Goal: Task Accomplishment & Management: Manage account settings

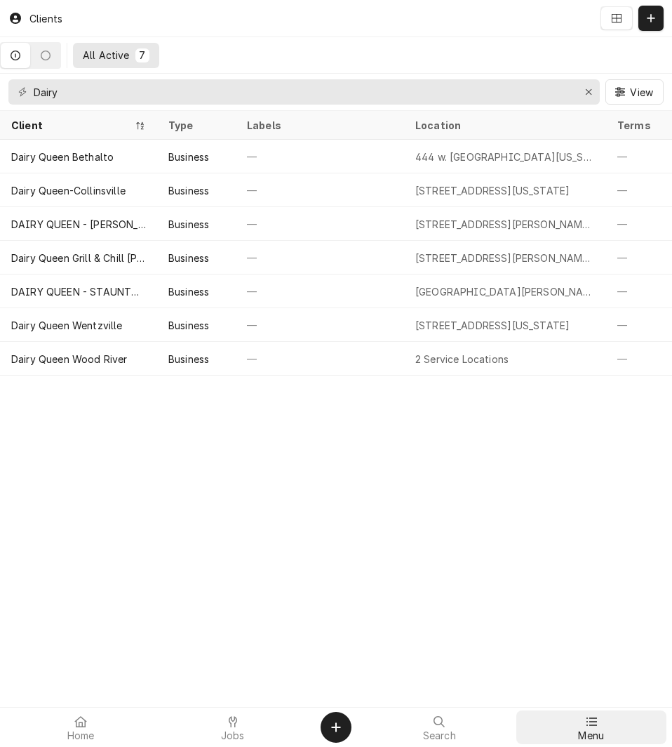
click at [592, 722] on icon at bounding box center [591, 721] width 11 height 11
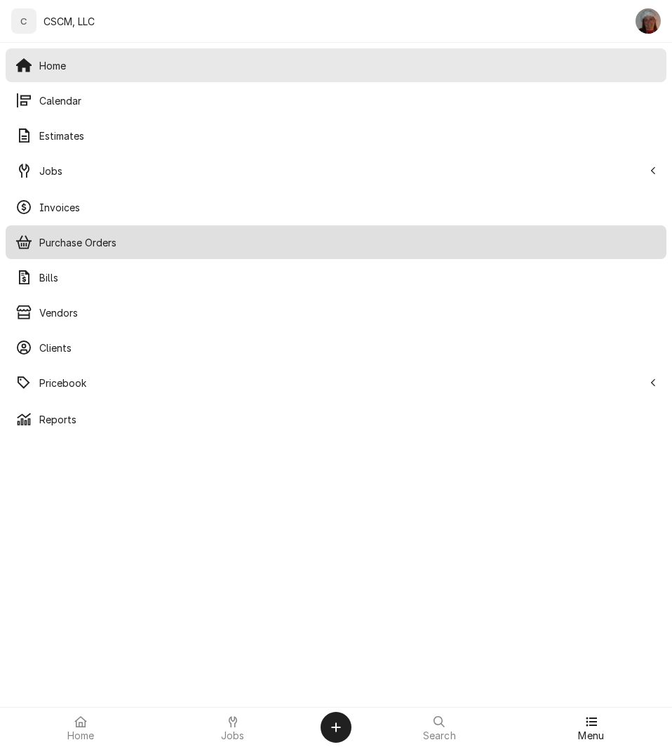
click at [58, 241] on span "Purchase Orders" at bounding box center [348, 242] width 618 height 15
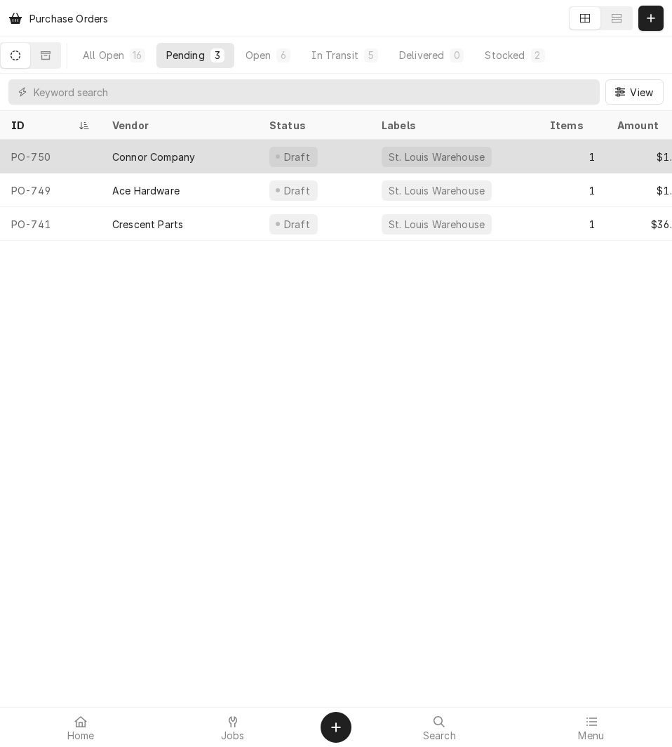
click at [128, 155] on div "Connor Company" at bounding box center [153, 156] width 83 height 15
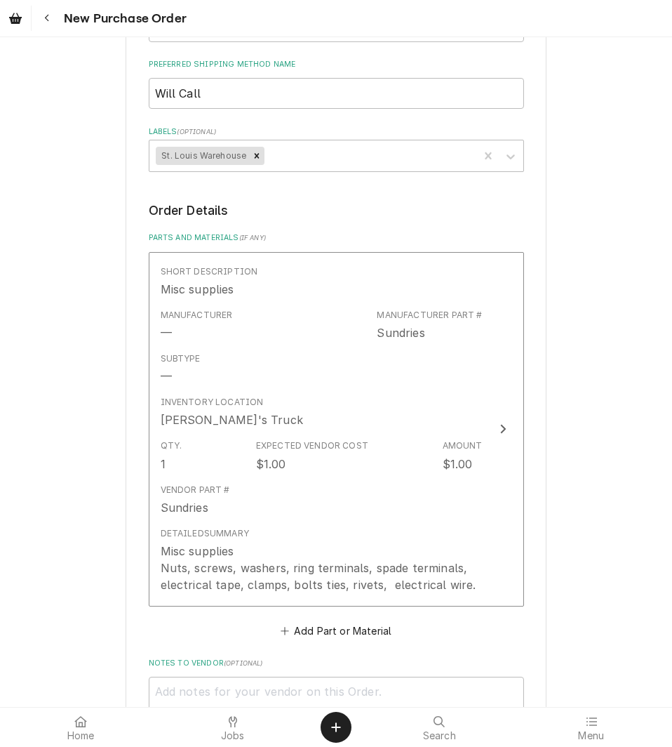
scroll to position [830, 0]
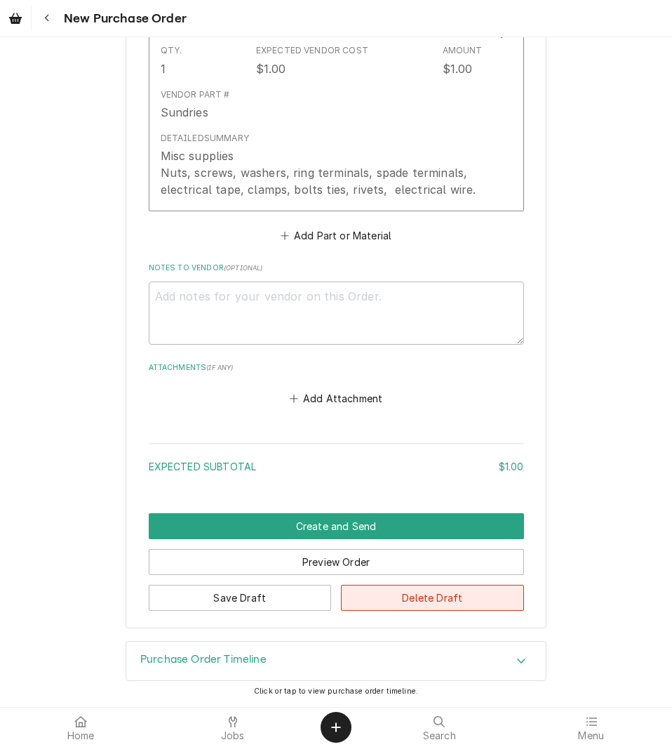
click at [398, 596] on button "Delete Draft" at bounding box center [432, 598] width 183 height 26
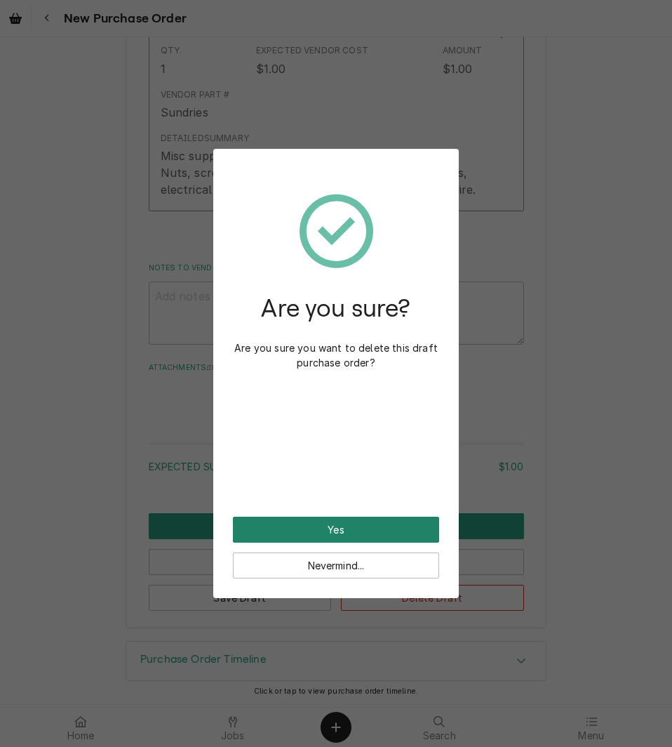
click at [287, 533] on button "Yes" at bounding box center [336, 530] width 206 height 26
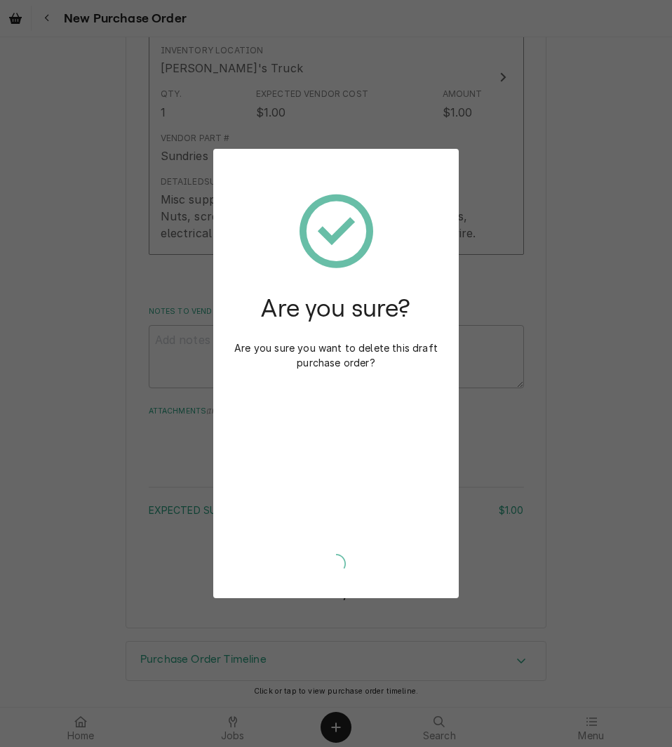
scroll to position [719, 0]
type textarea "x"
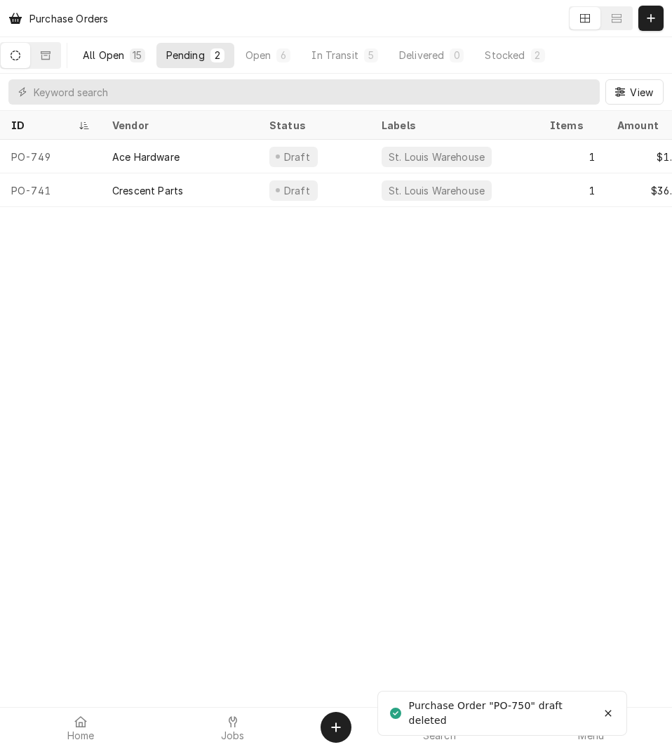
click at [116, 50] on div "All Open" at bounding box center [103, 55] width 41 height 15
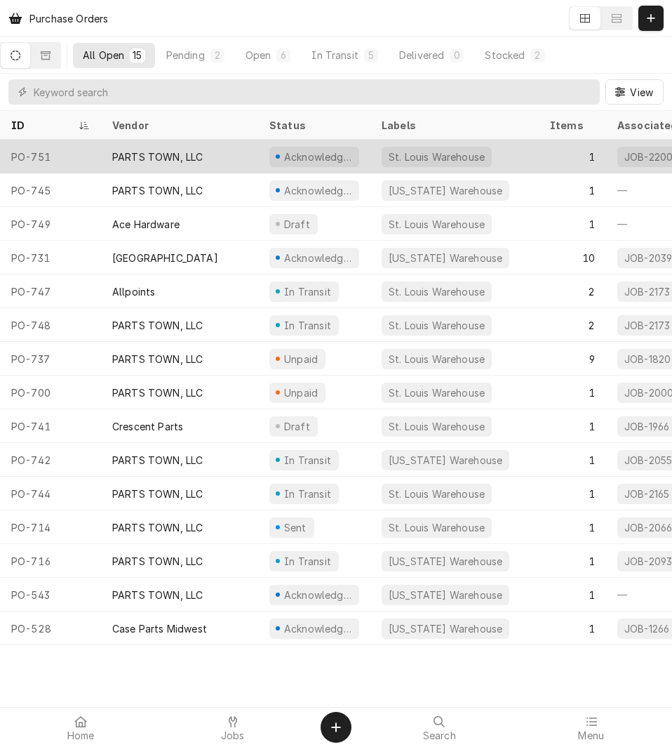
click at [64, 158] on div "PO-751" at bounding box center [50, 157] width 101 height 34
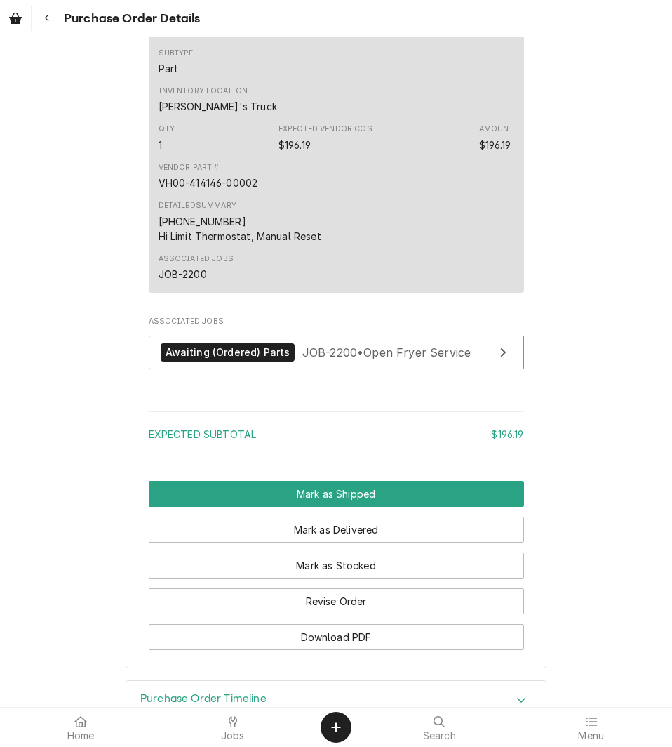
scroll to position [1016, 0]
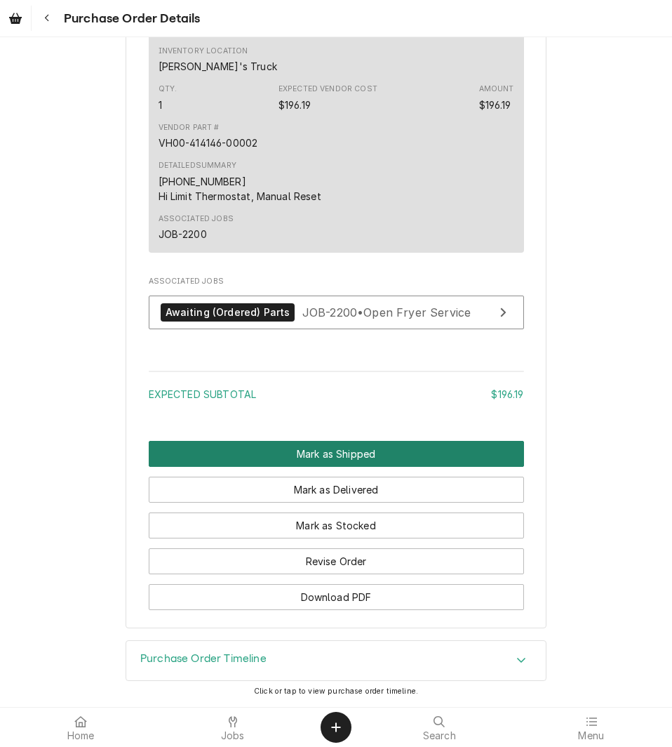
click at [330, 454] on button "Mark as Shipped" at bounding box center [336, 454] width 375 height 26
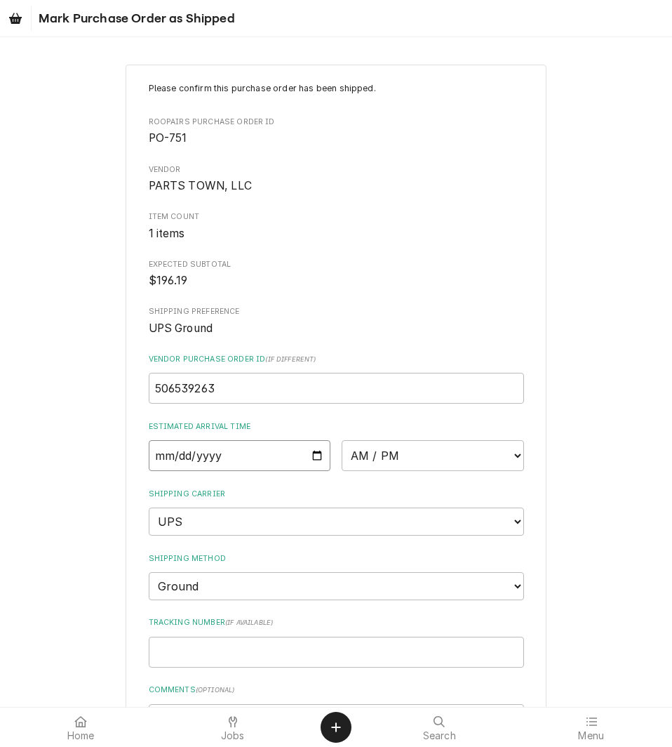
click at [309, 453] on input "Date" at bounding box center [240, 455] width 182 height 31
type input "2025-09-12"
type textarea "x"
click at [511, 453] on select "AM / PM 6:00 AM 6:15 AM 6:30 AM 6:45 AM 7:00 AM 7:15 AM 7:30 AM 7:45 AM 8:00 AM…" at bounding box center [433, 455] width 182 height 31
select select "17:00:00"
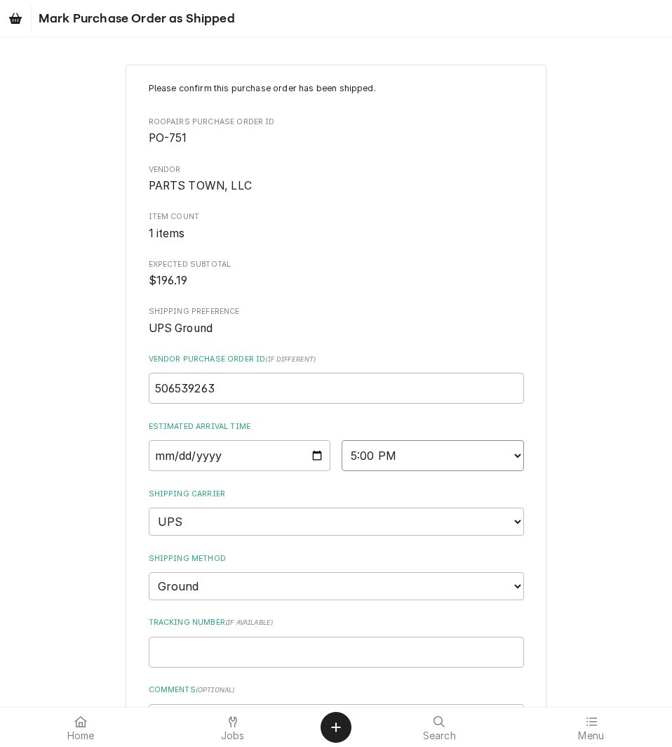
click at [342, 440] on select "AM / PM 6:00 AM 6:15 AM 6:30 AM 6:45 AM 7:00 AM 7:15 AM 7:30 AM 7:45 AM 8:00 AM…" at bounding box center [433, 455] width 182 height 31
click at [193, 653] on input "Tracking Number ( if available )" at bounding box center [336, 652] width 375 height 31
paste input "1Z6254550310253715"
type textarea "x"
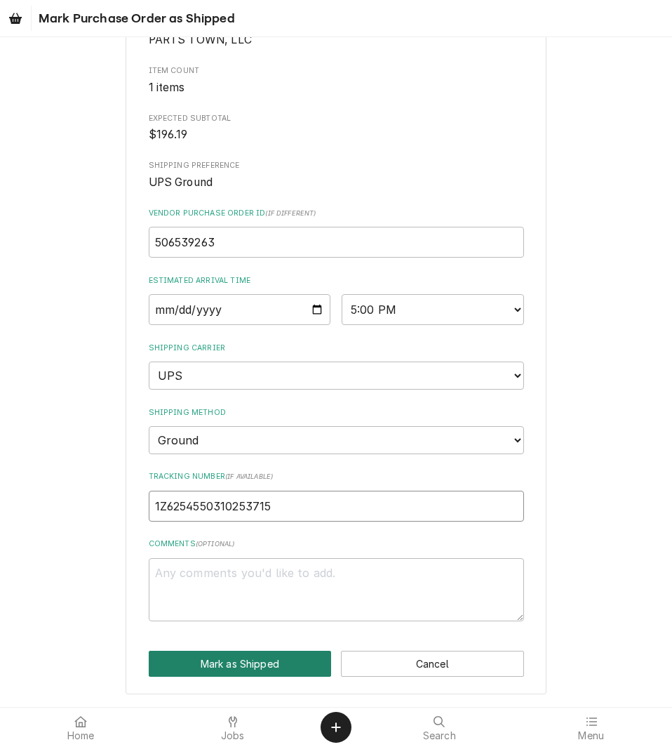
type input "1Z6254550310253715"
click at [211, 660] on button "Mark as Shipped" at bounding box center [240, 664] width 183 height 26
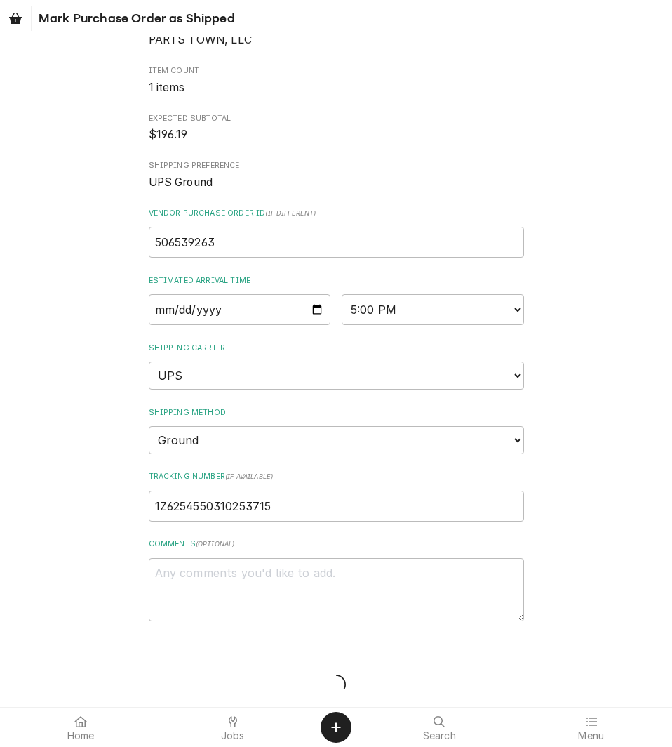
type textarea "x"
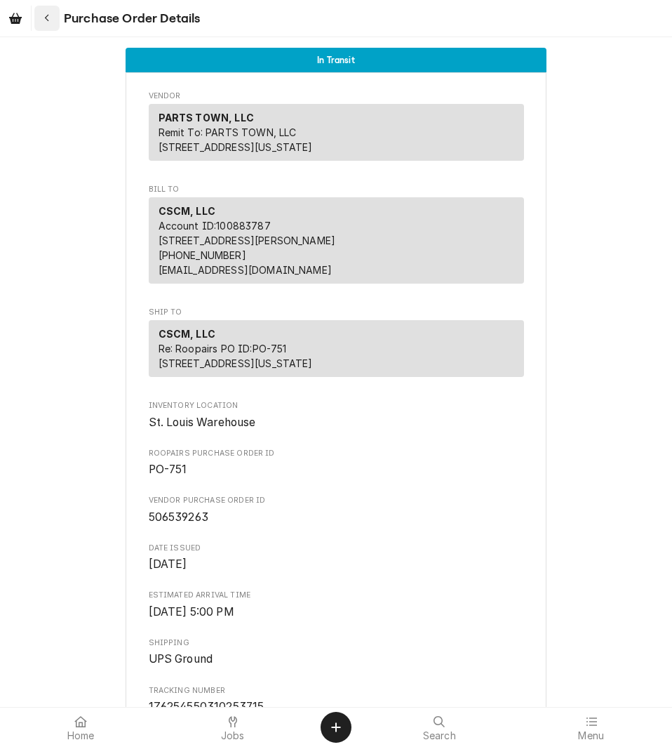
click at [45, 15] on icon "Navigate back" at bounding box center [47, 18] width 6 height 10
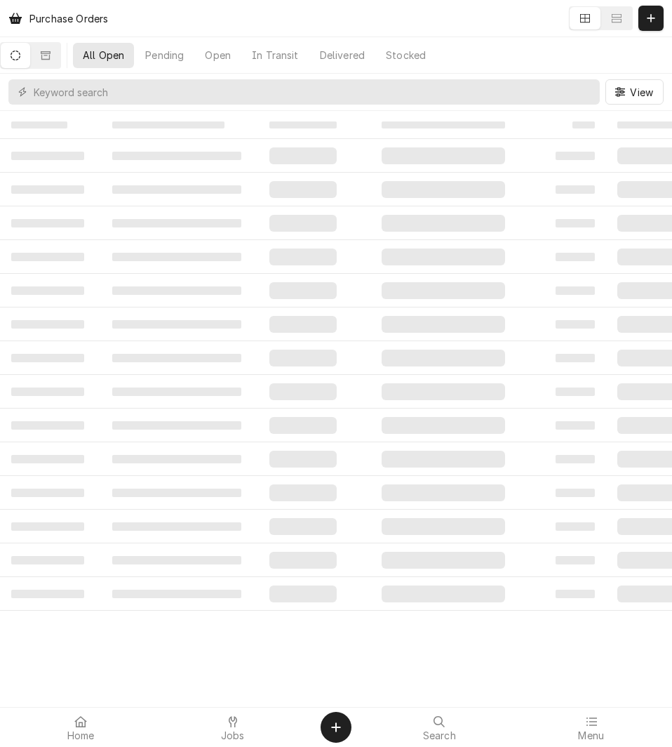
click at [51, 16] on div "Purchase Orders" at bounding box center [58, 18] width 111 height 23
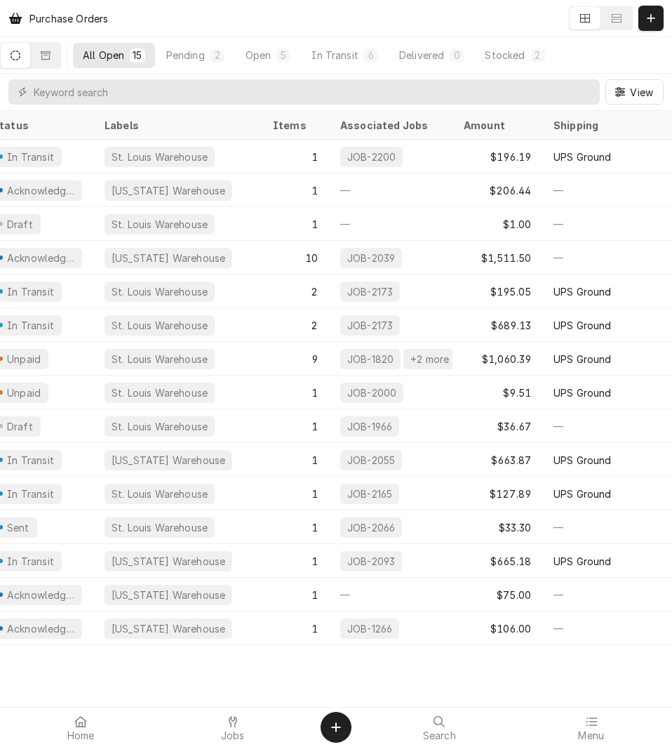
scroll to position [0, 304]
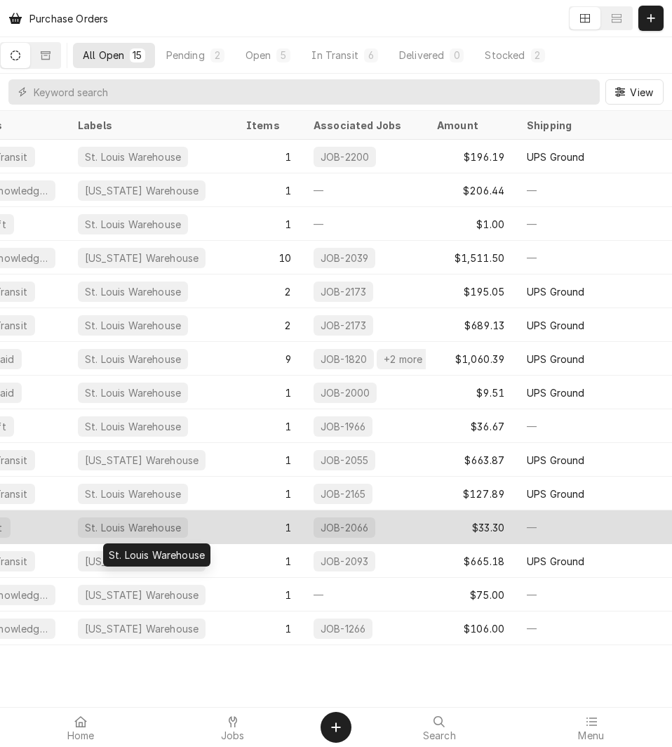
click at [192, 521] on div "St. Louis Warehouse" at bounding box center [151, 527] width 168 height 34
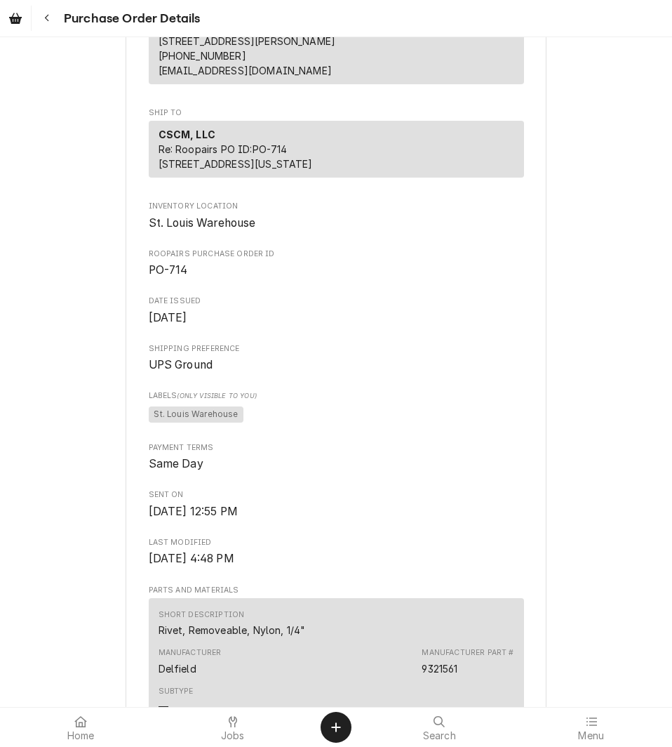
scroll to position [307, 0]
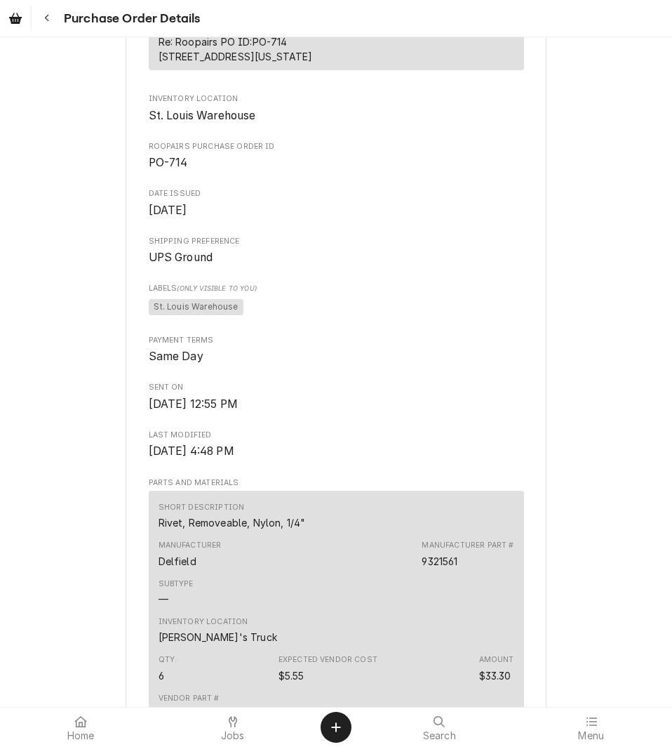
drag, startPoint x: 658, startPoint y: 393, endPoint x: 672, endPoint y: 439, distance: 48.6
click at [672, 439] on html "Purchase Order Details Sent Vendor PARTS TOWN, LLC Remit To: PARTS TOWN, LLC 27…" at bounding box center [336, 373] width 672 height 747
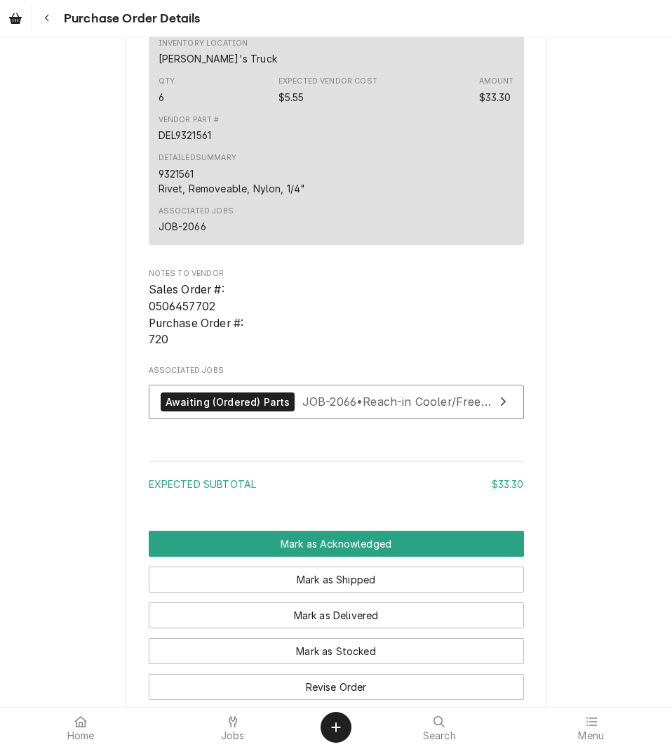
scroll to position [1000, 0]
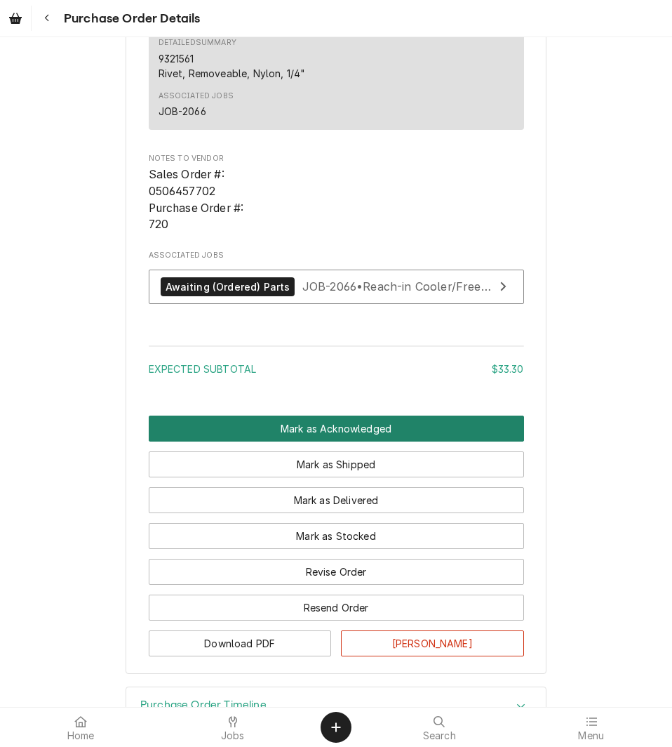
click at [302, 441] on button "Mark as Acknowledged" at bounding box center [336, 428] width 375 height 26
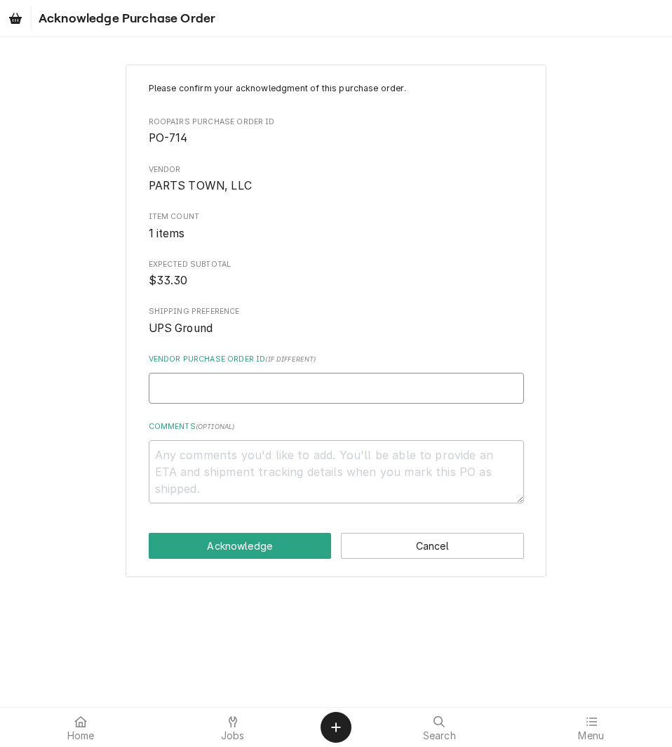
click at [181, 381] on input "Vendor Purchase Order ID ( if different )" at bounding box center [336, 388] width 375 height 31
paste input "0506457702"
type textarea "x"
type input "0506457702"
click at [162, 389] on input "0506457702" at bounding box center [336, 388] width 375 height 31
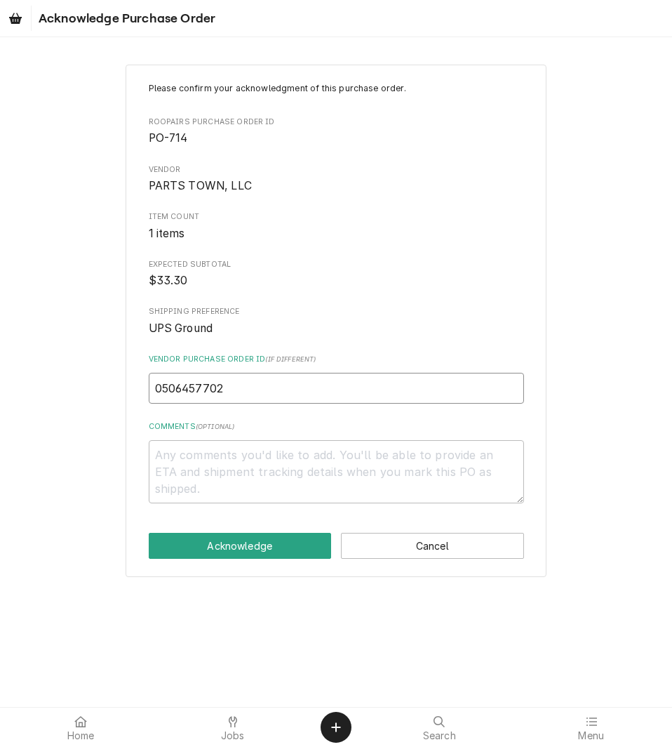
type textarea "x"
type input "506457702"
click at [247, 544] on button "Acknowledge" at bounding box center [240, 546] width 183 height 26
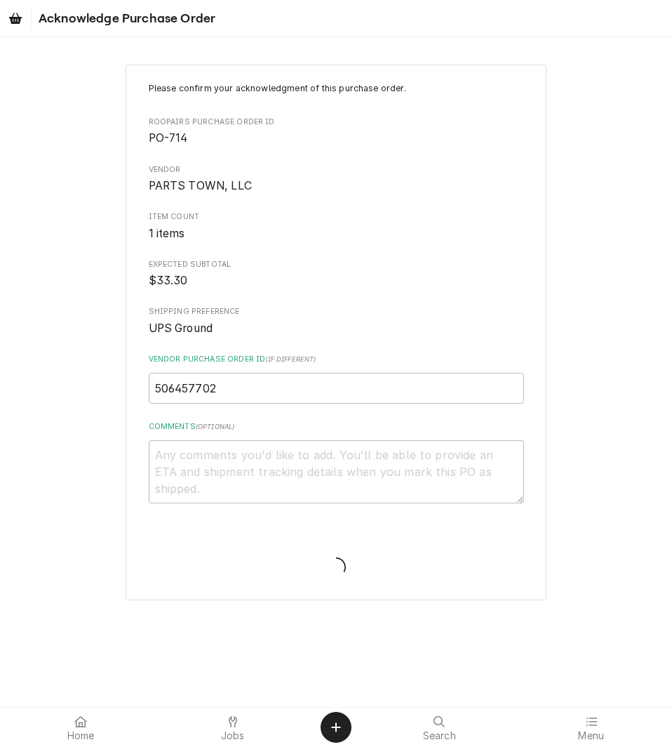
type textarea "x"
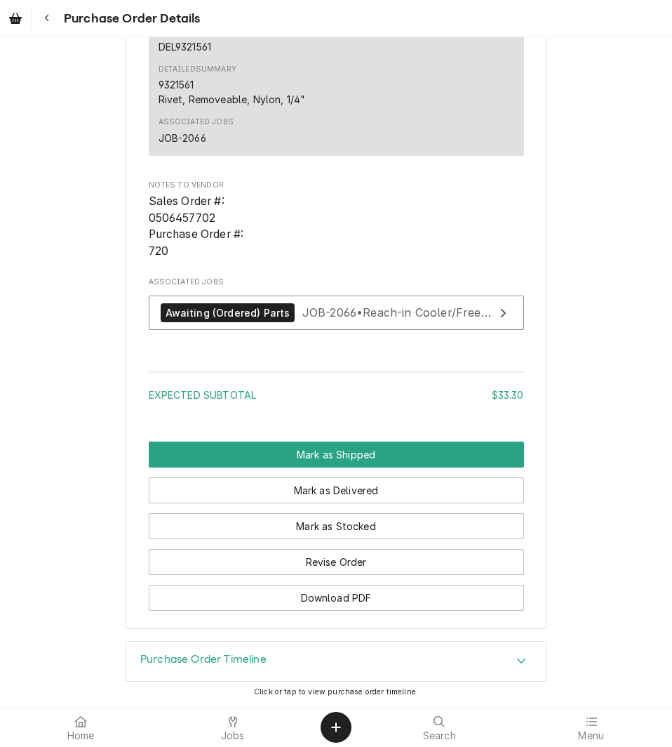
scroll to position [1065, 0]
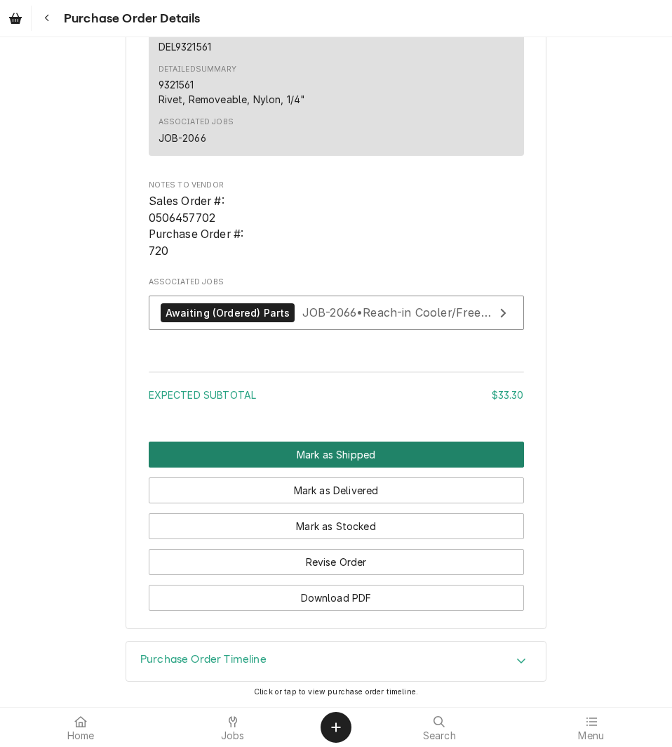
click at [323, 448] on button "Mark as Shipped" at bounding box center [336, 454] width 375 height 26
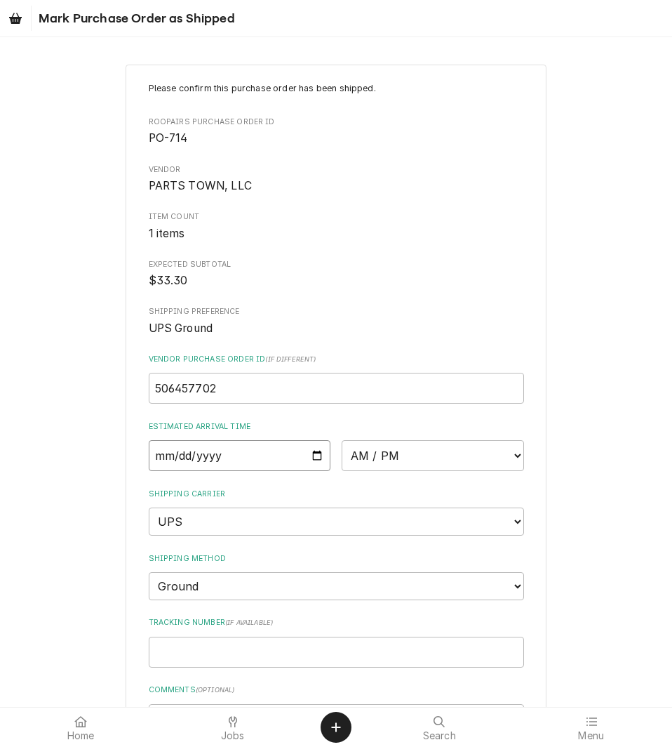
click at [314, 454] on input "Date" at bounding box center [240, 455] width 182 height 31
type input "2025-09-12"
type textarea "x"
click at [511, 450] on select "AM / PM 6:00 AM 6:15 AM 6:30 AM 6:45 AM 7:00 AM 7:15 AM 7:30 AM 7:45 AM 8:00 AM…" at bounding box center [433, 455] width 182 height 31
select select "17:00:00"
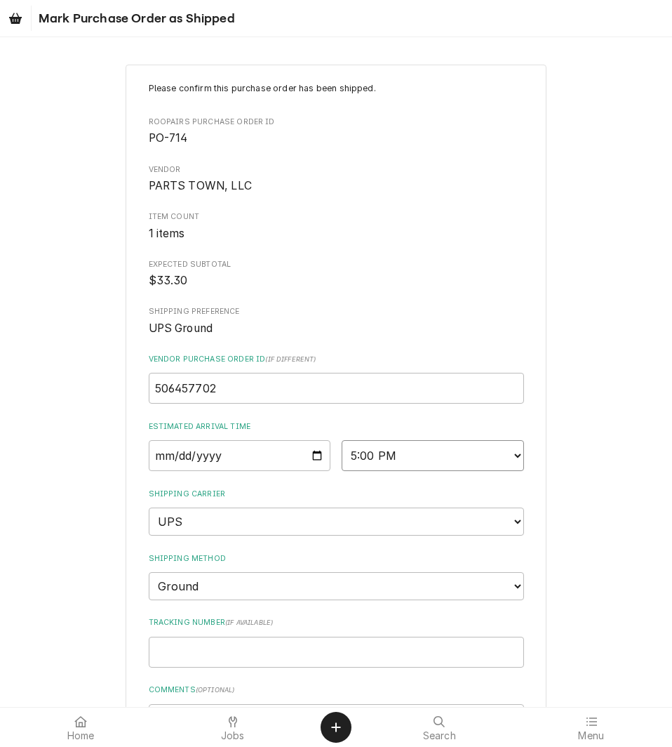
click at [342, 440] on select "AM / PM 6:00 AM 6:15 AM 6:30 AM 6:45 AM 7:00 AM 7:15 AM 7:30 AM 7:45 AM 8:00 AM…" at bounding box center [433, 455] width 182 height 31
click at [192, 585] on select "Choose a method... Ground Next Day Early AM Next Day Air 2 Day Air Other" at bounding box center [336, 586] width 375 height 28
click at [149, 572] on select "Choose a method... Ground Next Day Early AM Next Day Air 2 Day Air Other" at bounding box center [336, 586] width 375 height 28
drag, startPoint x: 169, startPoint y: 632, endPoint x: 161, endPoint y: 660, distance: 28.6
click at [161, 660] on div "Tracking Number ( if available )" at bounding box center [336, 642] width 375 height 50
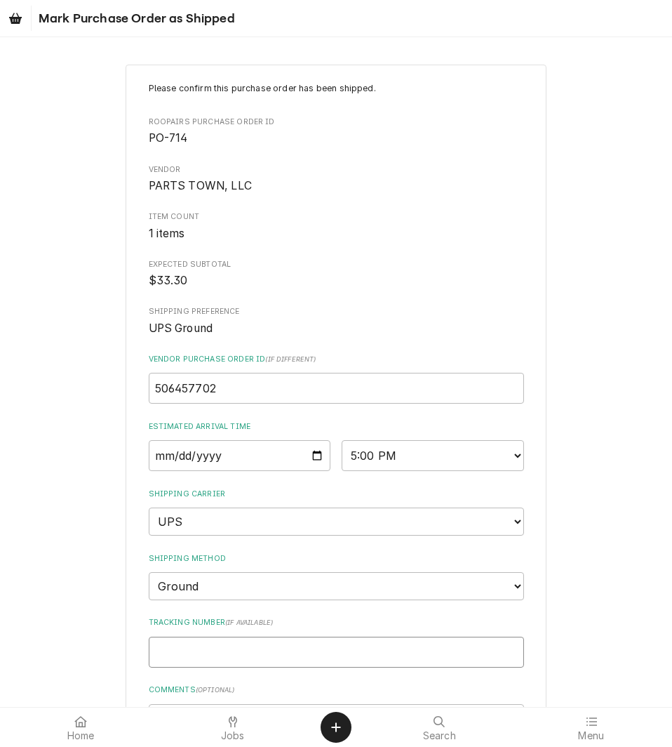
click at [161, 660] on input "Tracking Number ( if available )" at bounding box center [336, 652] width 375 height 31
paste input "1Z6254550310248230"
type textarea "x"
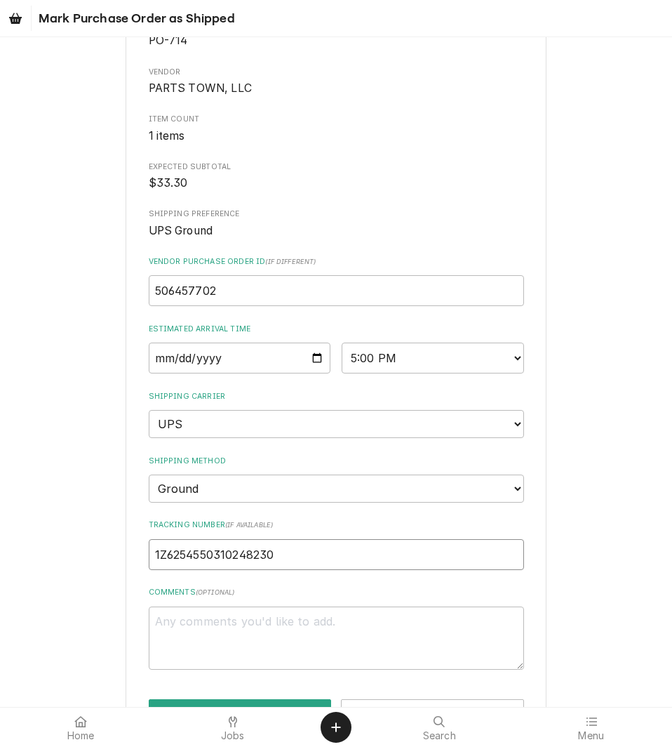
scroll to position [146, 0]
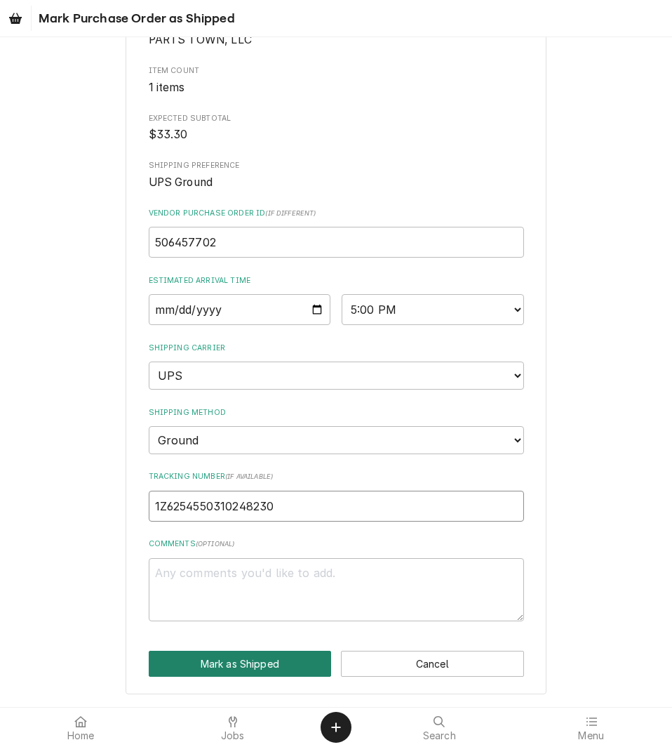
type input "1Z6254550310248230"
click at [222, 661] on button "Mark as Shipped" at bounding box center [240, 664] width 183 height 26
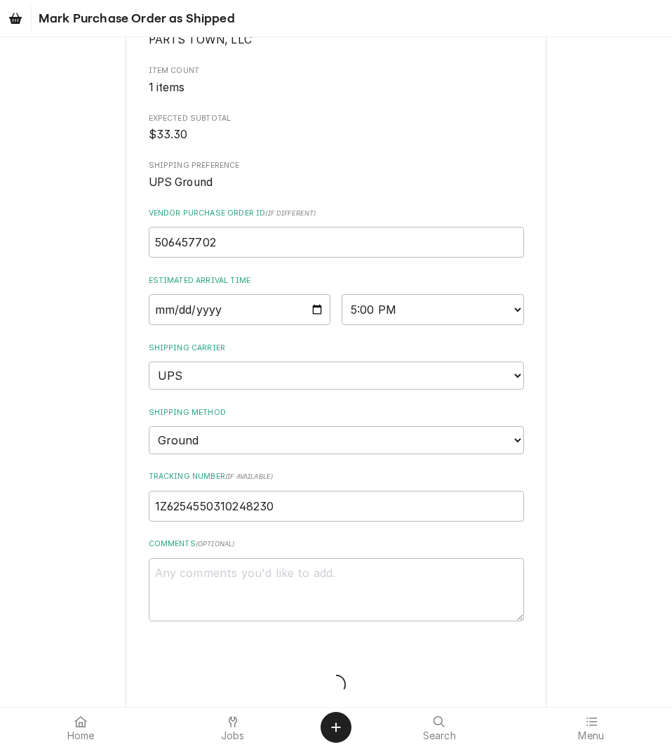
type textarea "x"
